Goal: Check status: Check status

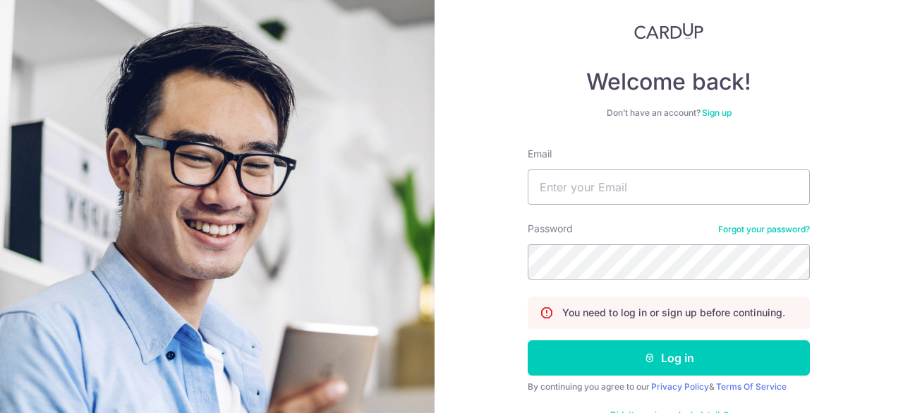
scroll to position [119, 0]
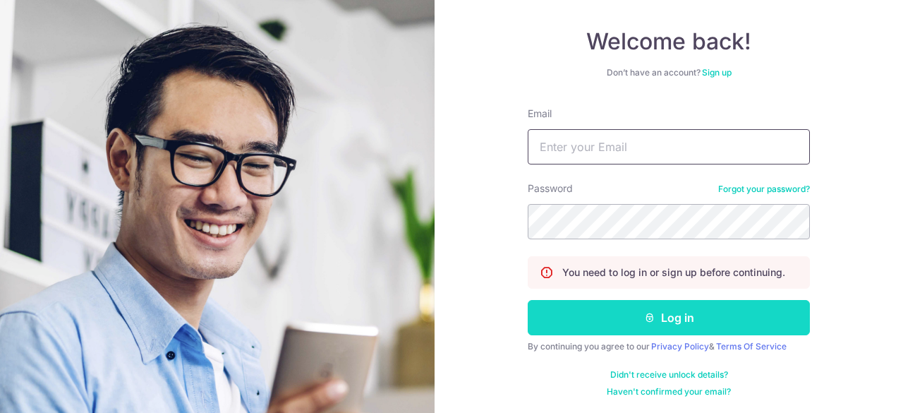
type input "[EMAIL_ADDRESS][DOMAIN_NAME]"
click at [673, 314] on button "Log in" at bounding box center [669, 317] width 282 height 35
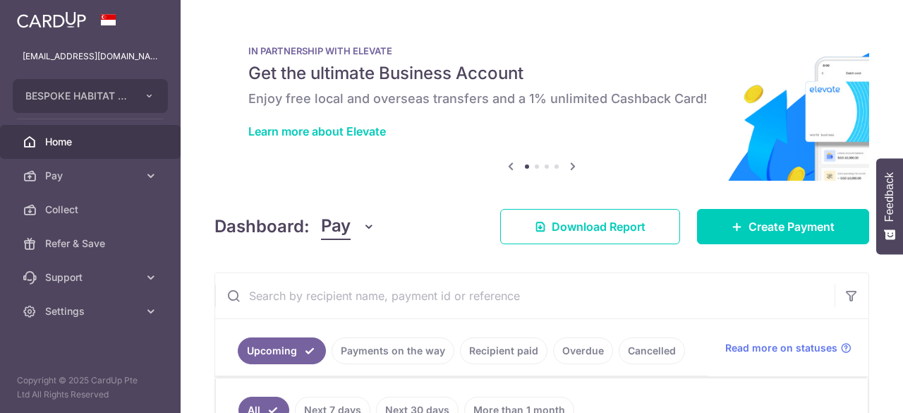
scroll to position [141, 0]
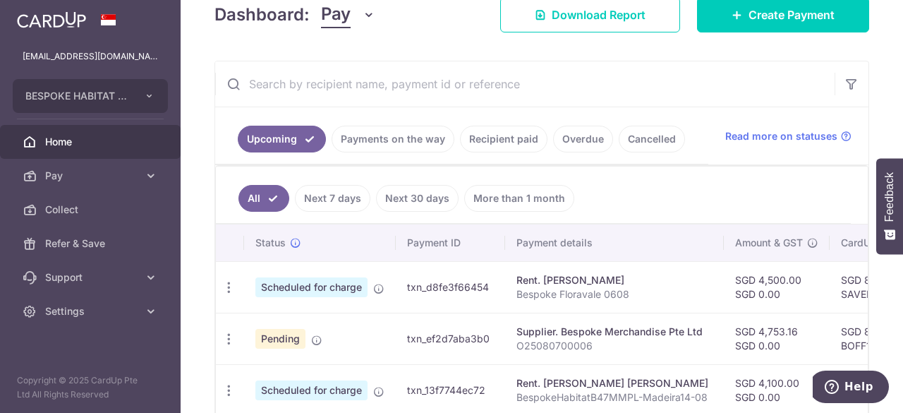
click at [511, 140] on link "Recipient paid" at bounding box center [503, 139] width 87 height 27
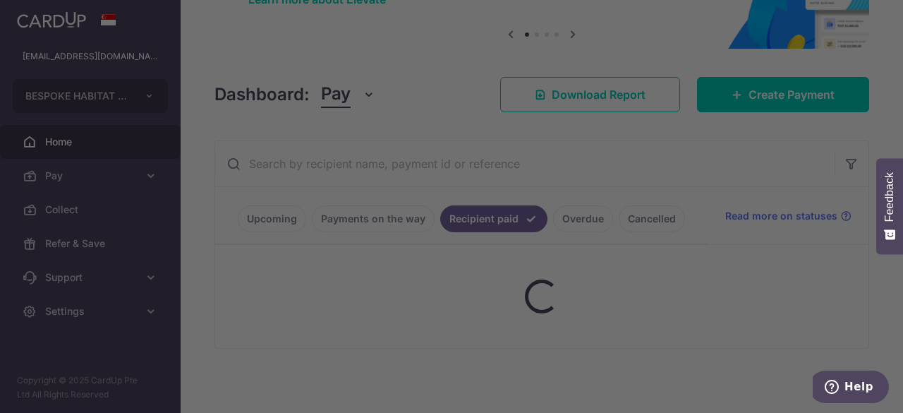
scroll to position [212, 0]
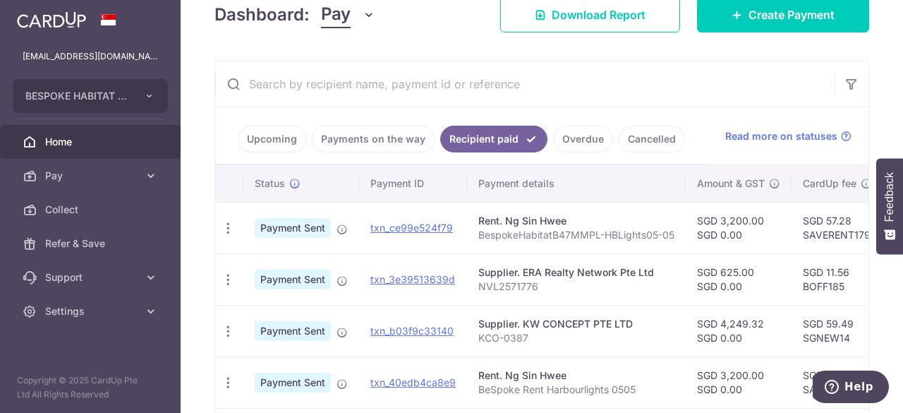
click at [370, 142] on link "Payments on the way" at bounding box center [373, 139] width 123 height 27
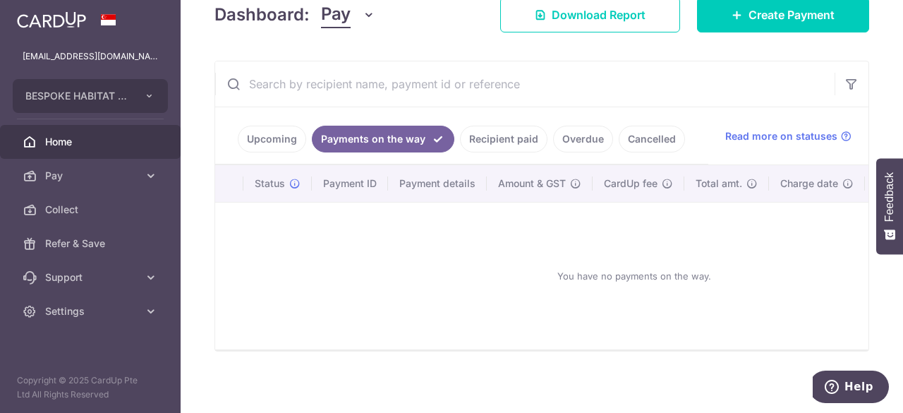
click at [244, 138] on link "Upcoming" at bounding box center [272, 139] width 68 height 27
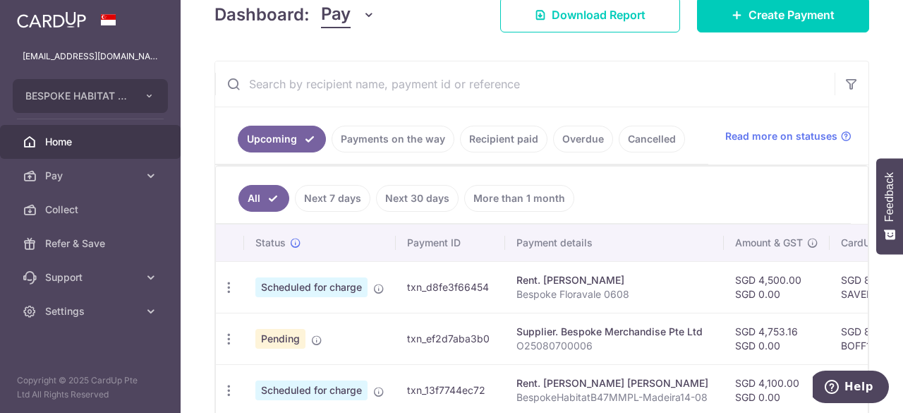
click at [667, 192] on ul "All Next 7 days Next 30 days More than 1 month" at bounding box center [533, 194] width 635 height 57
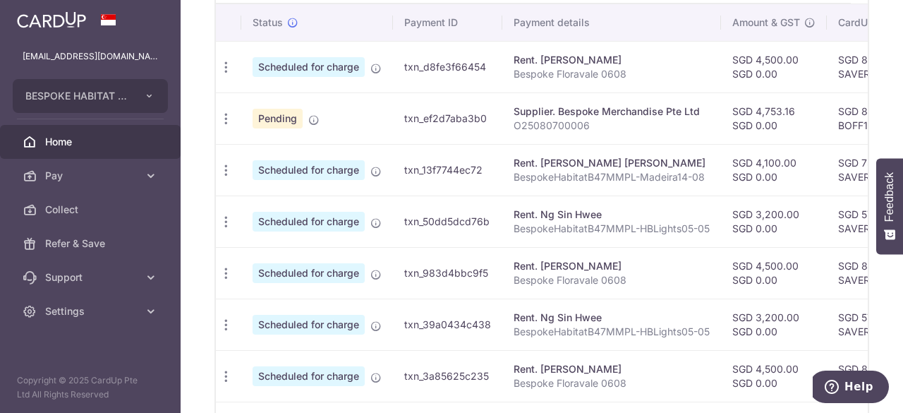
scroll to position [381, 0]
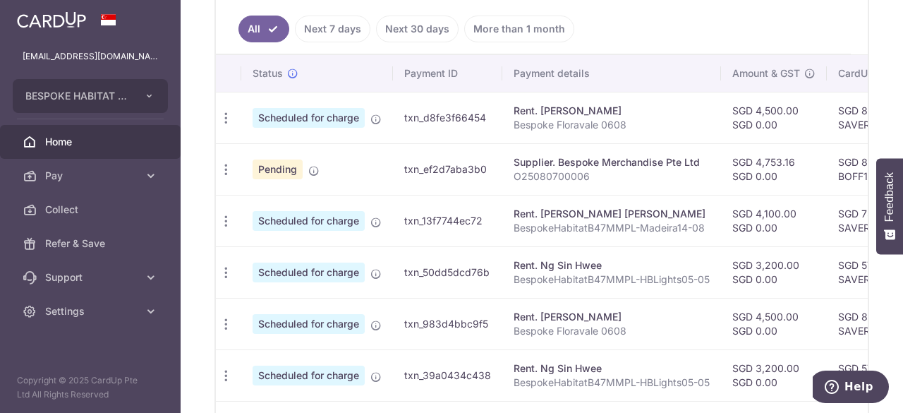
click at [413, 27] on link "Next 30 days" at bounding box center [417, 29] width 83 height 27
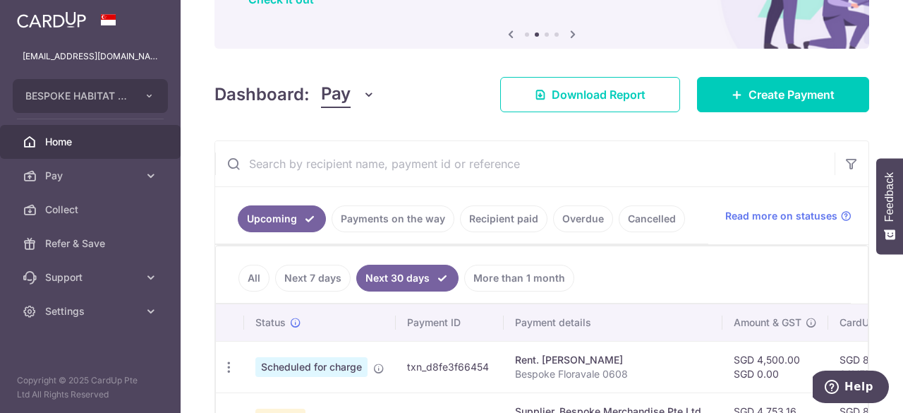
scroll to position [336, 0]
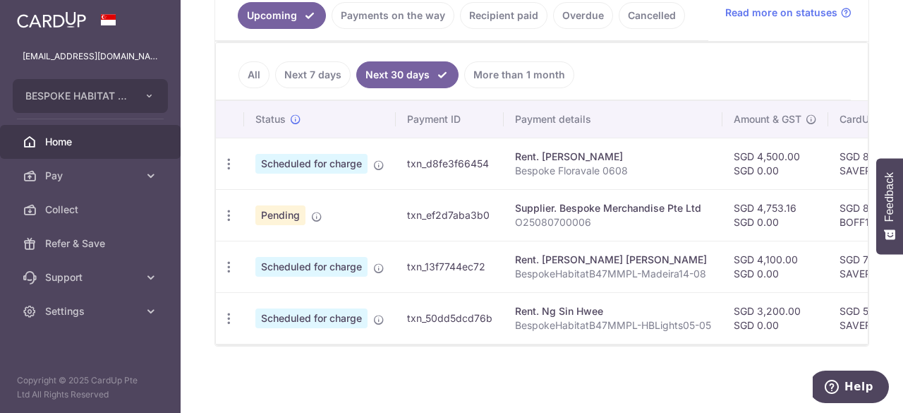
click at [510, 15] on link "Recipient paid" at bounding box center [503, 15] width 87 height 27
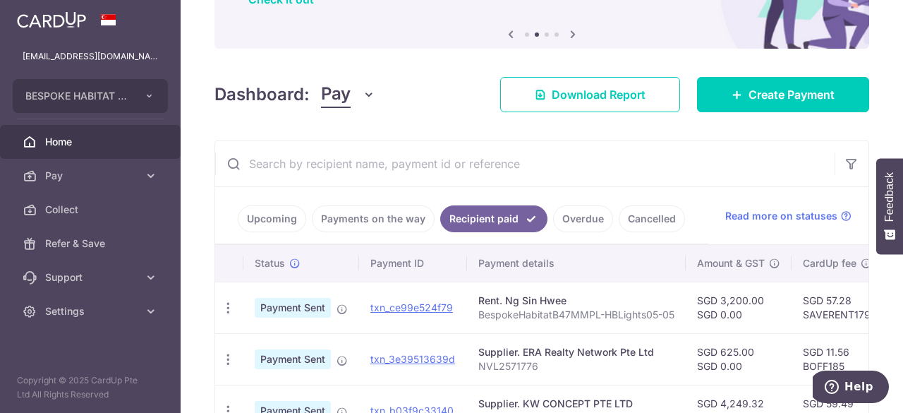
scroll to position [381, 0]
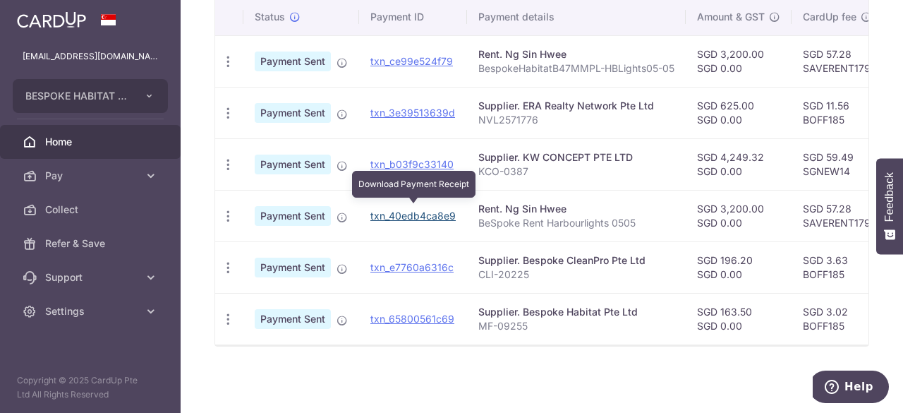
click at [400, 209] on link "txn_40edb4ca8e9" at bounding box center [412, 215] width 85 height 12
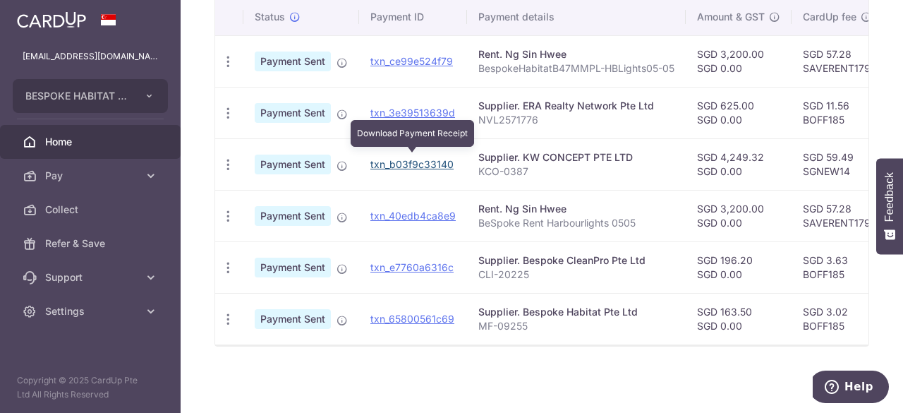
click at [429, 158] on link "txn_b03f9c33140" at bounding box center [411, 164] width 83 height 12
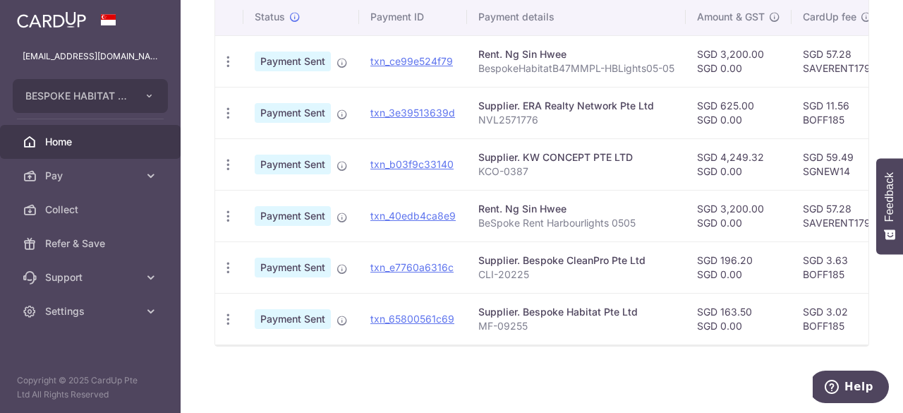
click at [395, 354] on div "× Pause Schedule Pause all future payments in this series Pause just this one p…" at bounding box center [542, 206] width 722 height 413
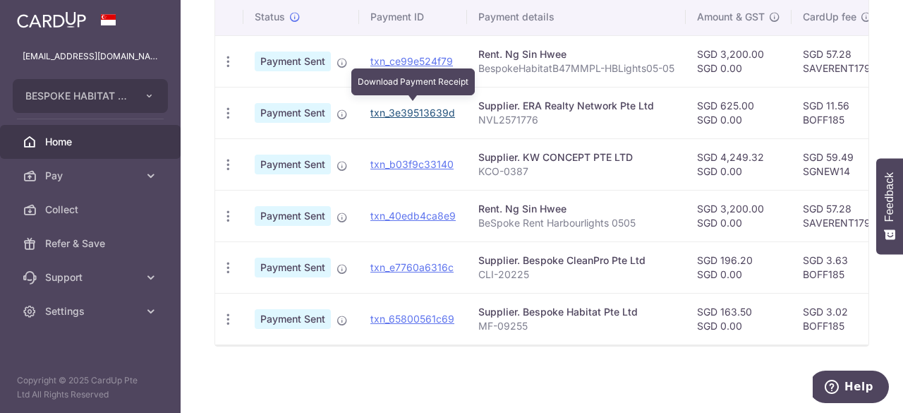
click at [430, 107] on link "txn_3e39513639d" at bounding box center [412, 113] width 85 height 12
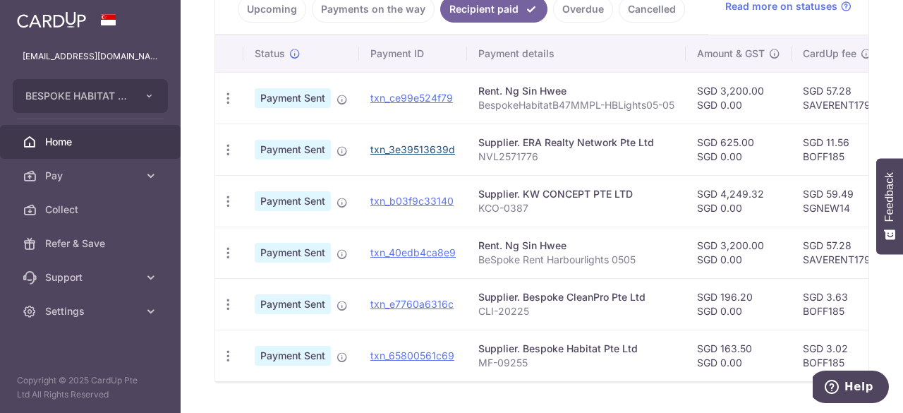
scroll to position [310, 0]
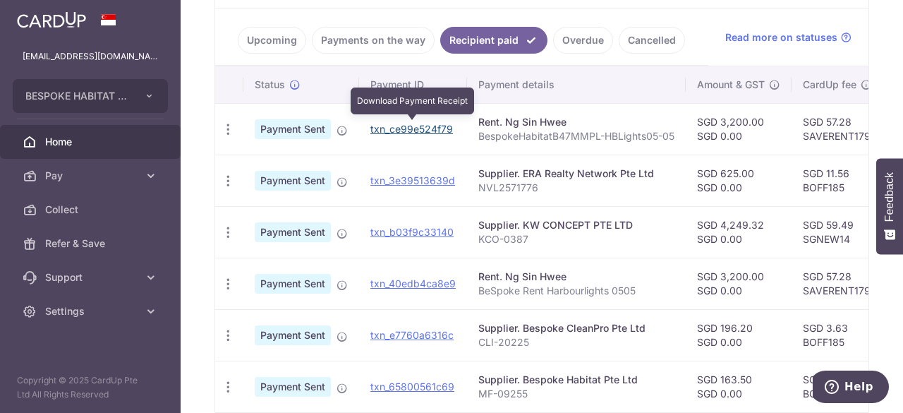
drag, startPoint x: 416, startPoint y: 130, endPoint x: 514, endPoint y: 73, distance: 112.5
click at [416, 130] on link "txn_ce99e524f79" at bounding box center [411, 129] width 83 height 12
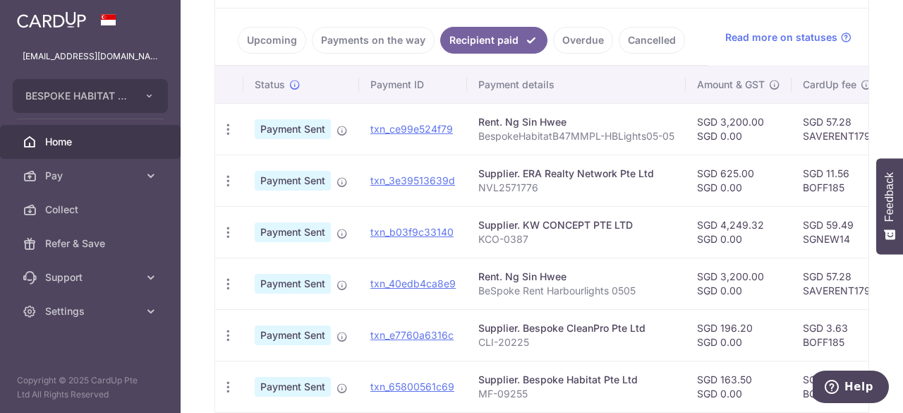
click at [202, 376] on div "× Pause Schedule Pause all future payments in this series Pause just this one p…" at bounding box center [542, 206] width 722 height 413
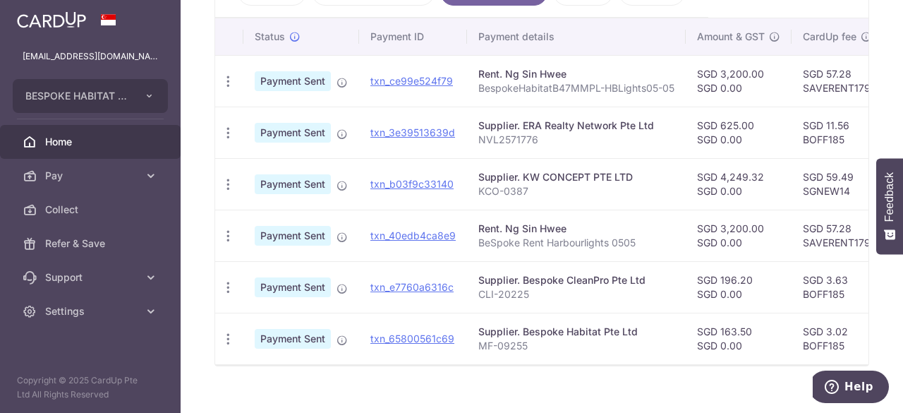
scroll to position [381, 0]
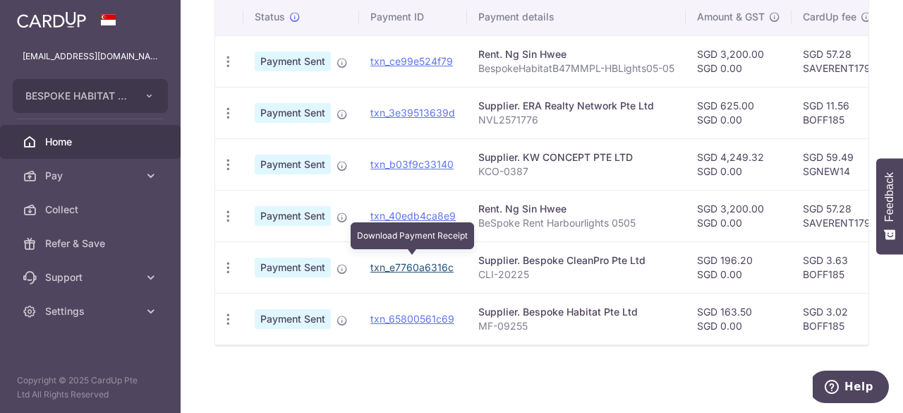
click at [414, 263] on link "txn_e7760a6316c" at bounding box center [411, 267] width 83 height 12
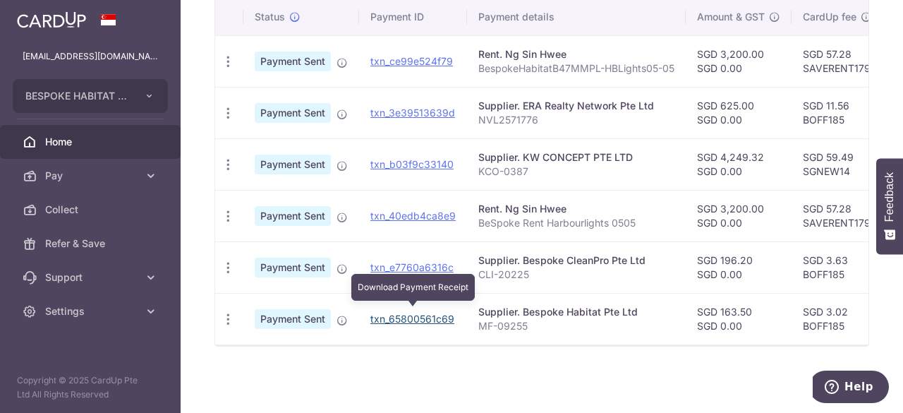
click at [430, 312] on link "txn_65800561c69" at bounding box center [412, 318] width 84 height 12
